Goal: Task Accomplishment & Management: Complete application form

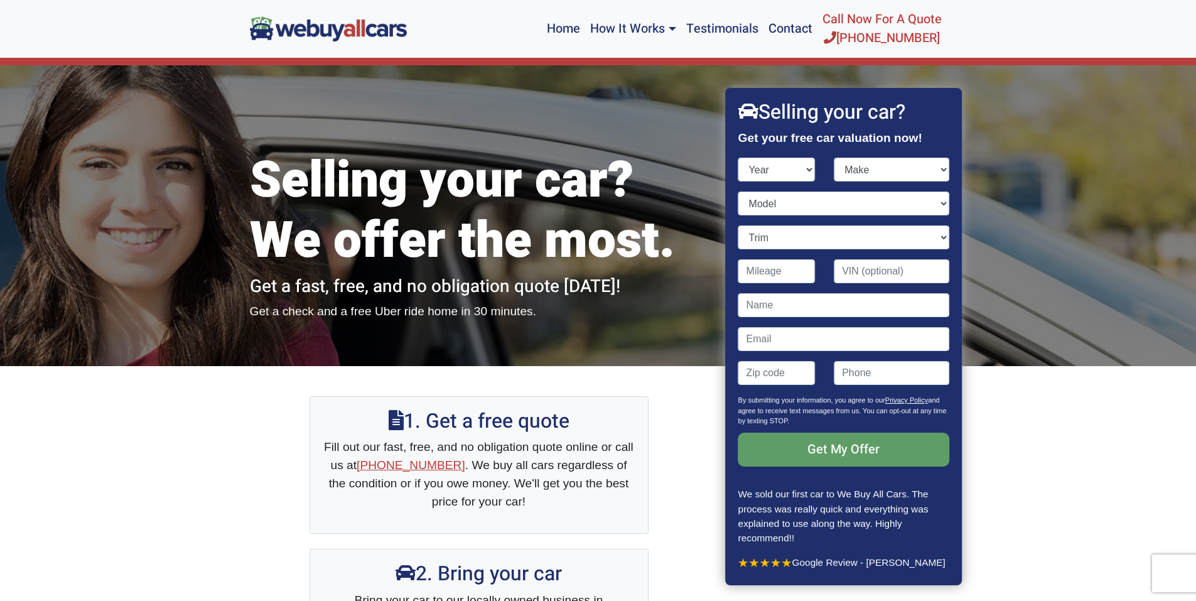
select select "2022"
click at [738, 158] on select "Year [DATE] 2024 2023 2022 2021 2020 2019 2018 2017 2016 2015 2014 2013 2012 20…" at bounding box center [776, 170] width 77 height 24
drag, startPoint x: 864, startPoint y: 163, endPoint x: 858, endPoint y: 168, distance: 8.0
click at [862, 165] on select "Make" at bounding box center [890, 170] width 115 height 24
select select "Kia"
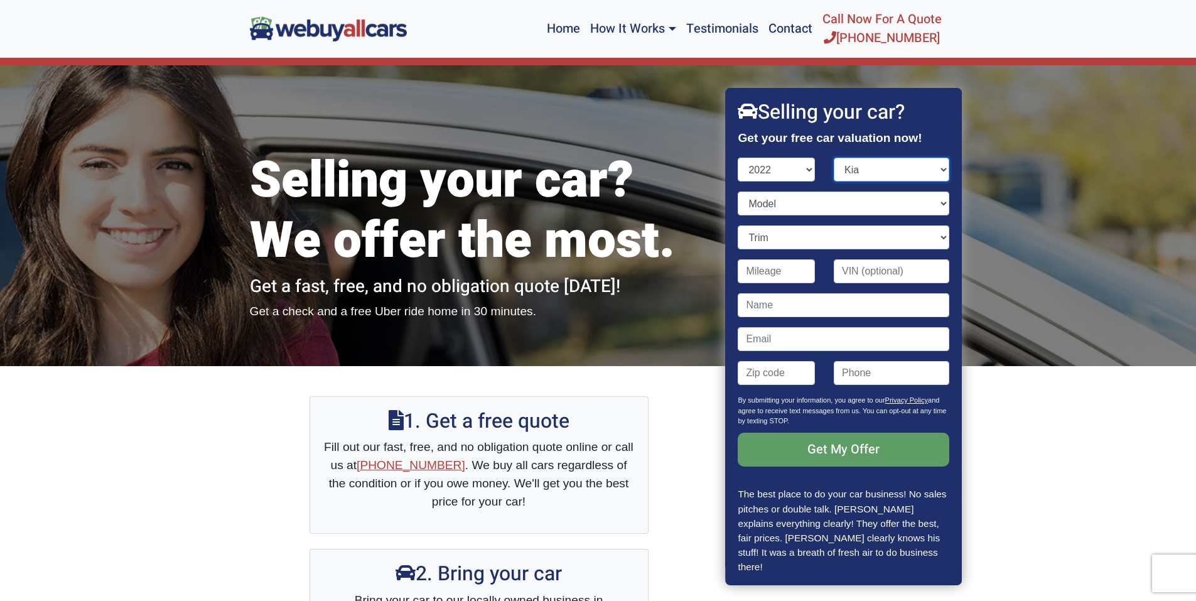
click at [833, 158] on select "Make Acura Alfa Romeo Audi Bentley BMW Buick Cadillac Chevrolet Chrysler Dodge …" at bounding box center [890, 170] width 115 height 24
click at [771, 208] on select "Model [DATE] EV6 Forte K5 Niro Niro EV Niro Plug-In Hybrid Rio Seltos Sorento S…" at bounding box center [843, 203] width 211 height 24
select select "Telluride"
click at [738, 191] on select "Model [DATE] EV6 Forte K5 Niro Niro EV Niro Plug-In Hybrid Rio Seltos Sorento S…" at bounding box center [843, 203] width 211 height 24
click at [796, 233] on select "Trim" at bounding box center [843, 237] width 211 height 24
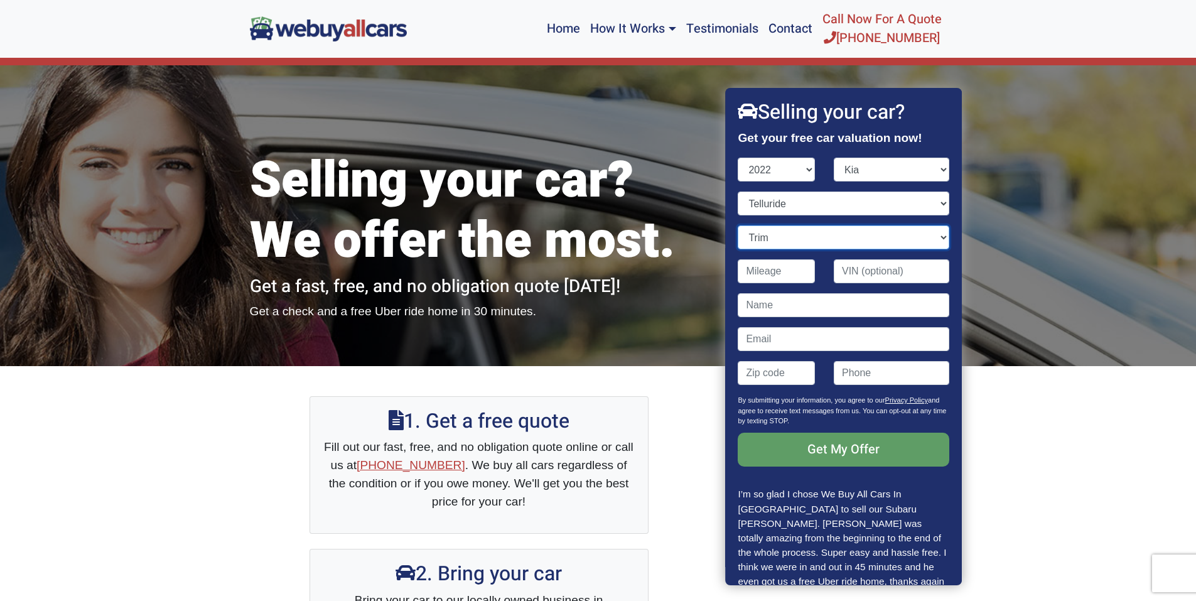
select select "EX 4dr SUV (3.8L 6cyl)"
click at [738, 225] on select "Trim EX 4dr SUV (3.8L 6cyl) EX 4dr SUV AWD (3.8L 6cyl) LX 4dr SUV (3.8L 6cyl) L…" at bounding box center [843, 237] width 211 height 24
click at [756, 272] on input "Contact form" at bounding box center [776, 271] width 77 height 24
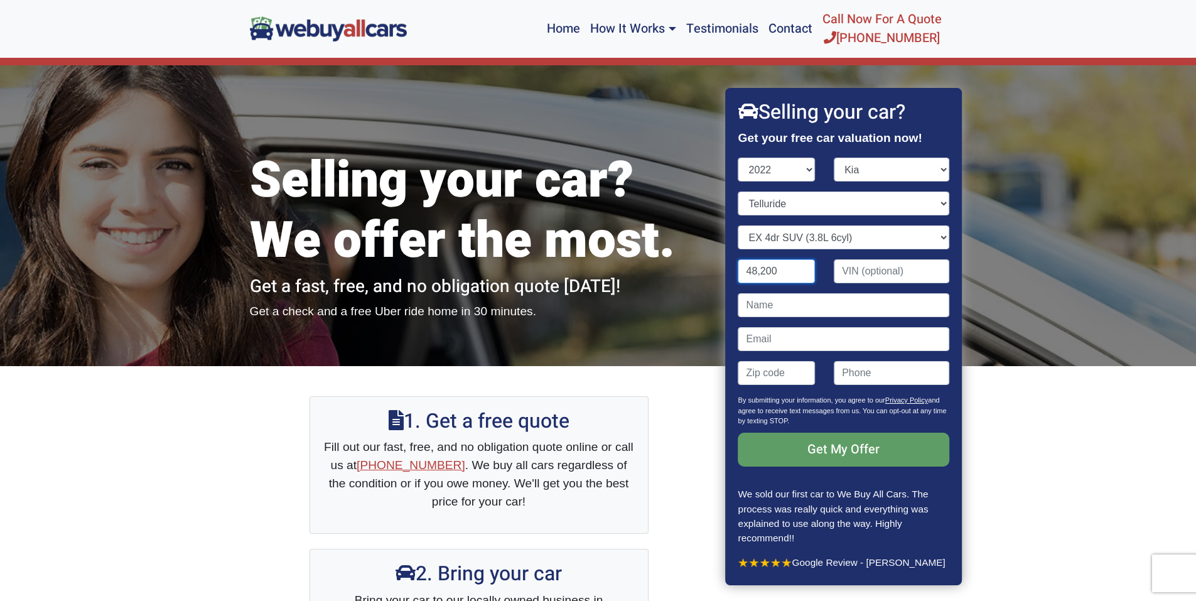
type input "48,200"
click at [776, 316] on input "Contact form" at bounding box center [843, 305] width 211 height 24
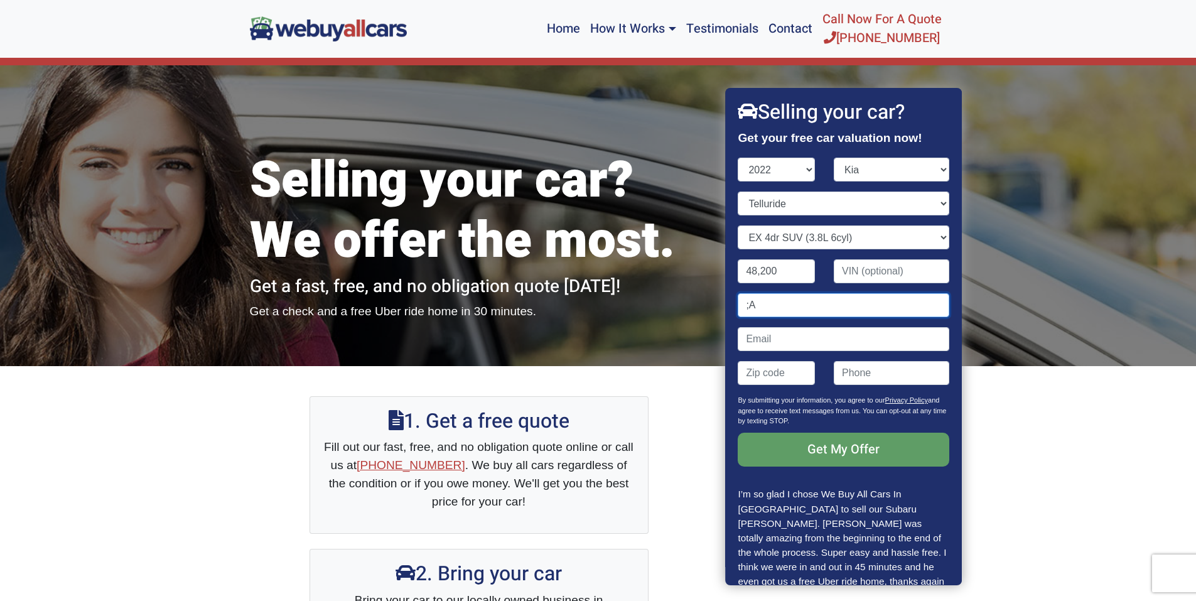
type input ";"
type input "[PERSON_NAME]"
type input "[EMAIL_ADDRESS][DOMAIN_NAME]"
type input "08057"
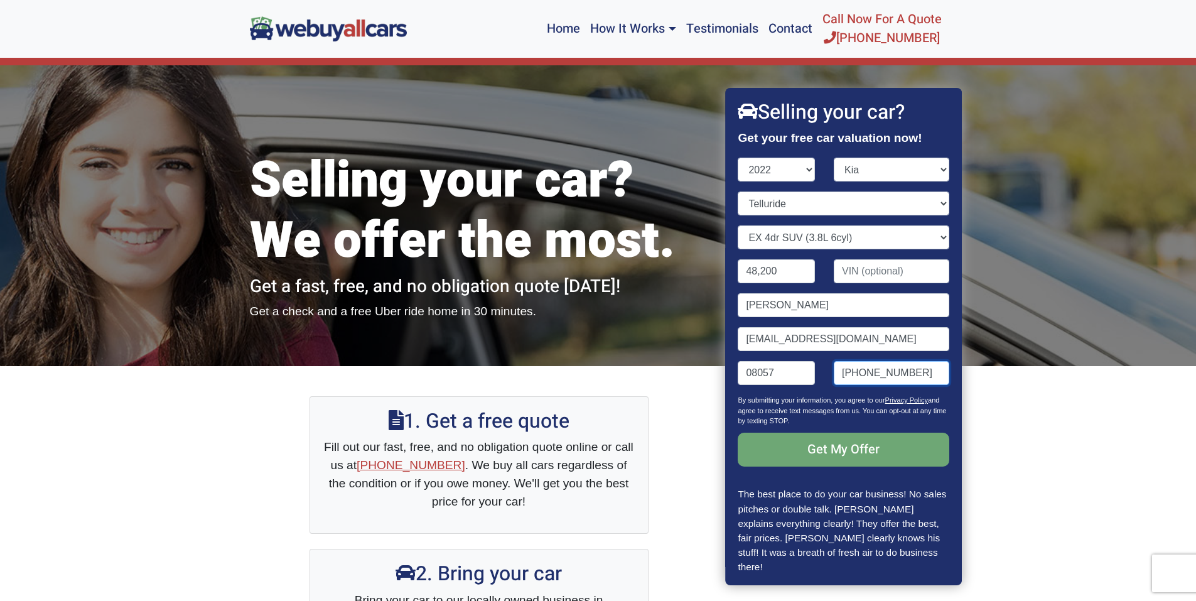
type input "[PHONE_NUMBER]"
click at [870, 444] on input "Get My Offer" at bounding box center [843, 449] width 211 height 34
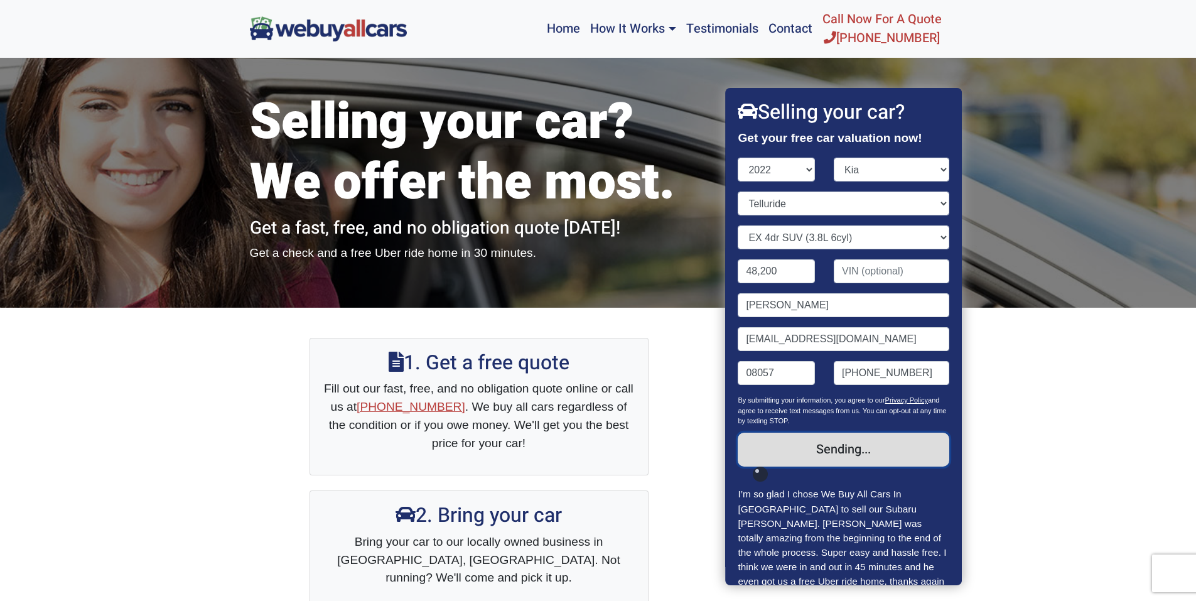
scroll to position [188, 0]
